Goal: Transaction & Acquisition: Purchase product/service

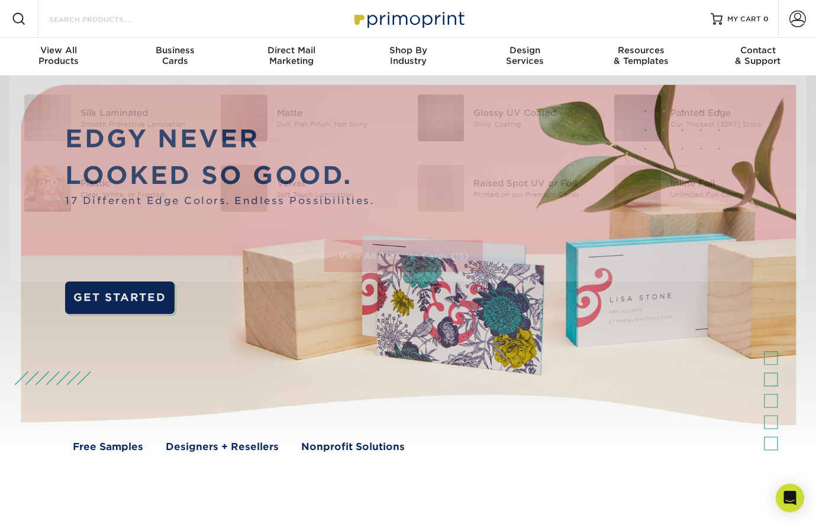
click at [89, 17] on input "Search Products" at bounding box center [105, 19] width 115 height 14
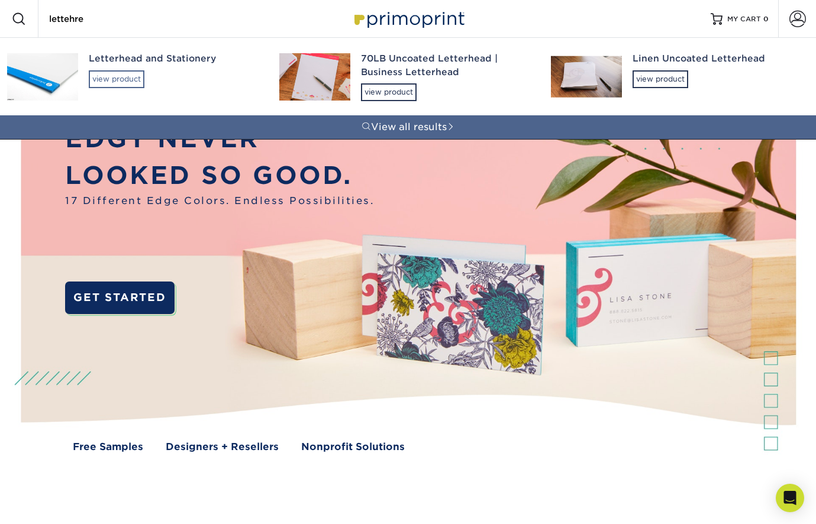
type input "lettehre"
click at [107, 80] on div "view product" at bounding box center [117, 79] width 56 height 18
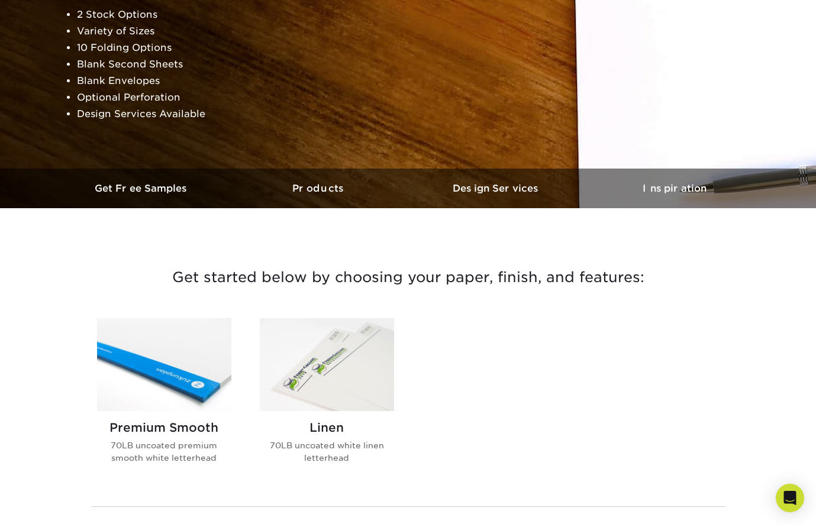
scroll to position [324, 0]
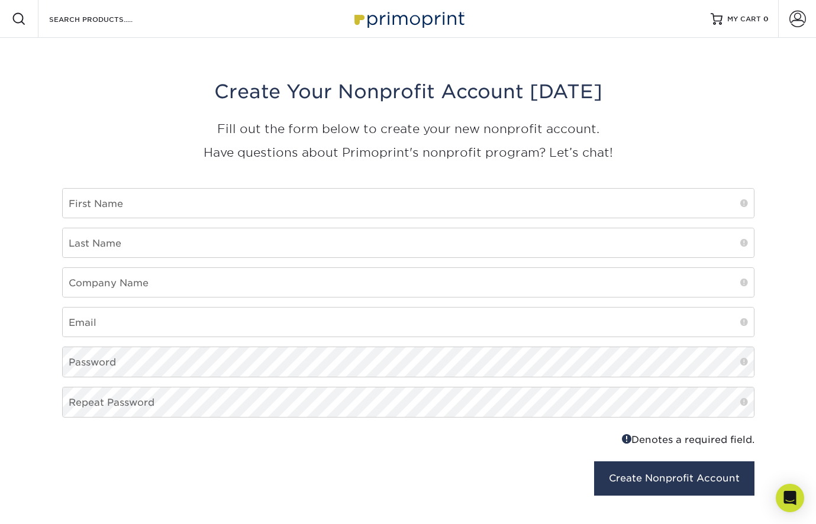
click at [87, 31] on div "Search Products" at bounding box center [100, 19] width 125 height 38
click at [87, 22] on input "Search Products" at bounding box center [105, 19] width 115 height 14
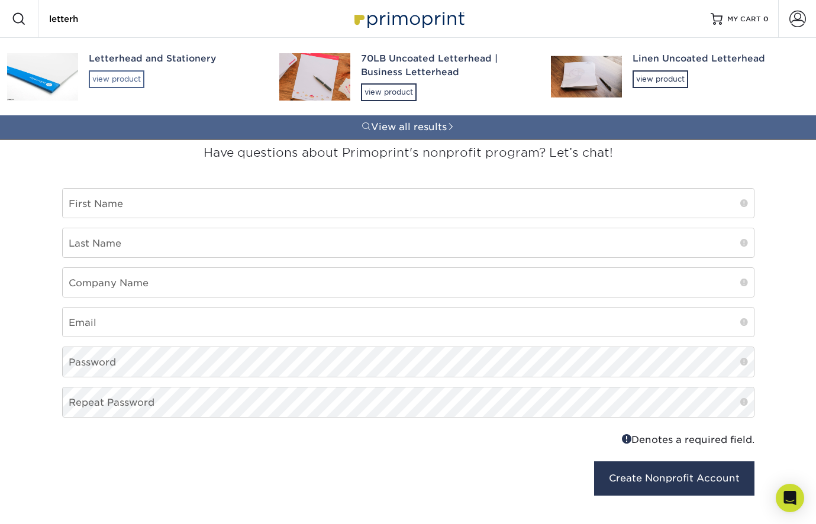
type input "letterh"
click at [114, 79] on div "view product" at bounding box center [117, 79] width 56 height 18
